Goal: Find specific page/section: Find specific page/section

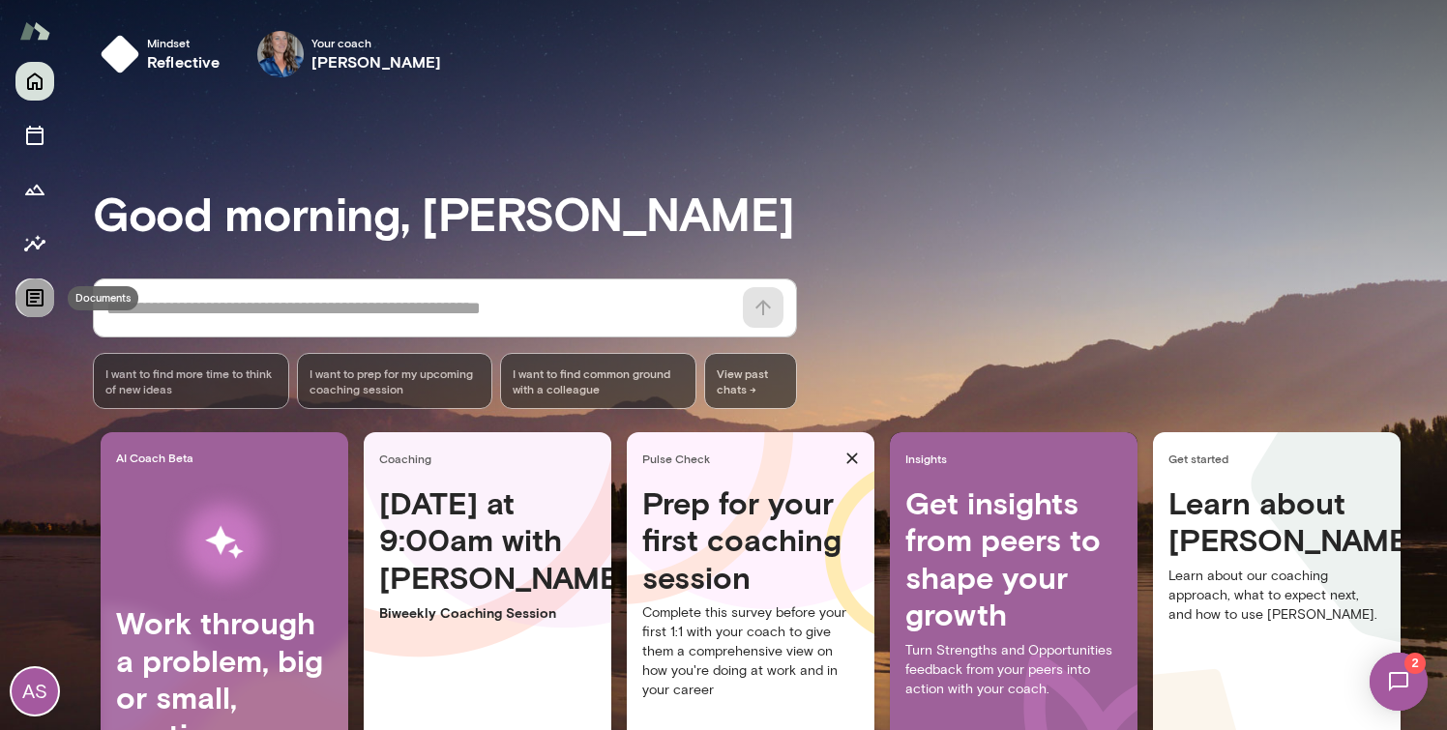
click at [34, 302] on icon "Documents" at bounding box center [34, 297] width 17 height 17
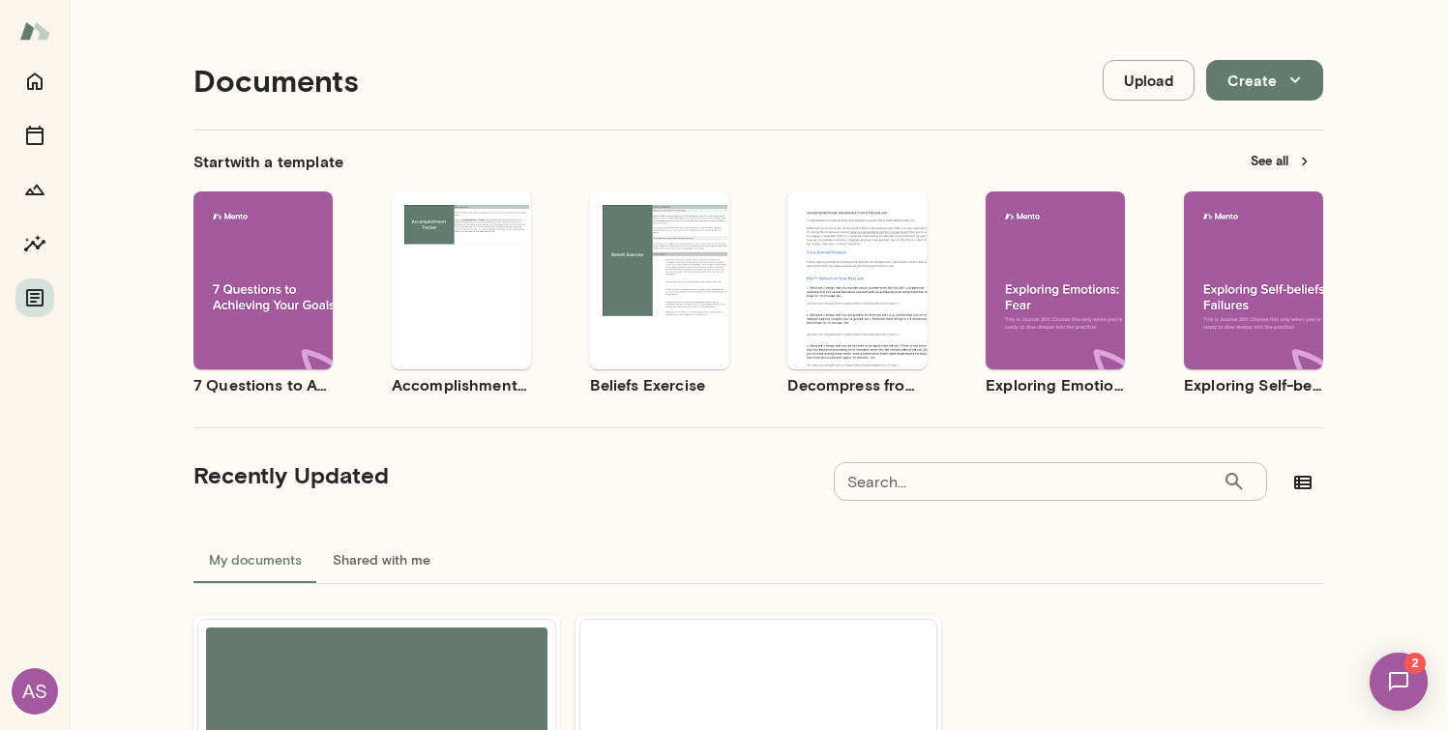
scroll to position [266, 0]
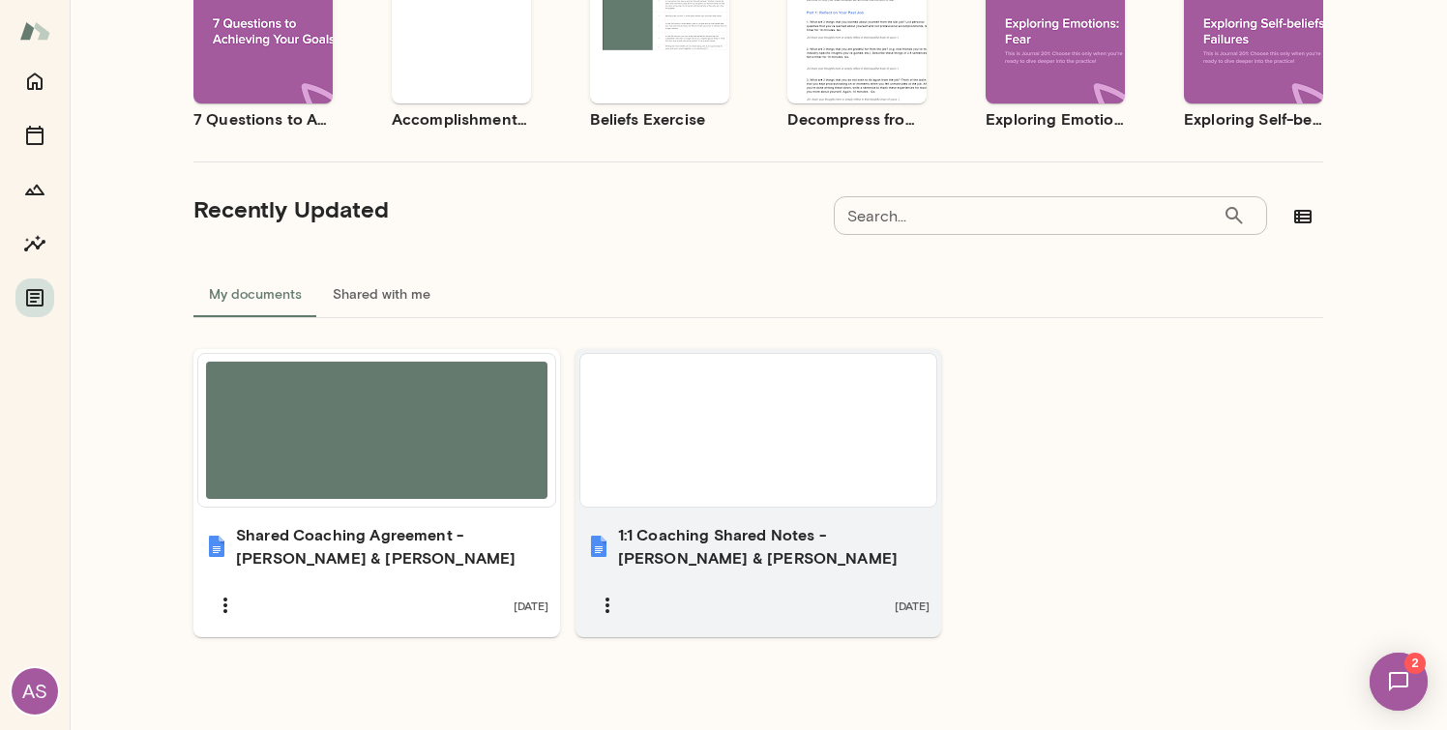
click at [679, 553] on h6 "1:1 Coaching Shared Notes - Alicia & Nicole" at bounding box center [774, 546] width 312 height 46
click at [671, 534] on h6 "1:1 Coaching Shared Notes - Alicia & Nicole" at bounding box center [774, 546] width 312 height 46
click at [760, 527] on h6 "1:1 Coaching Shared Notes - Alicia & Nicole" at bounding box center [774, 546] width 312 height 46
